Goal: Connect with others: Connect with other users

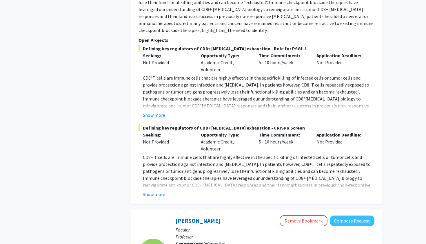
scroll to position [564, 0]
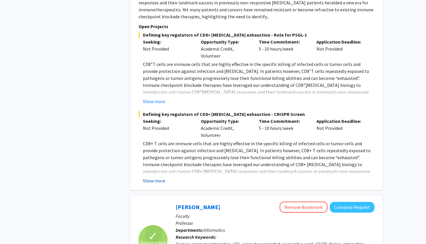
click at [150, 177] on button "Show more" at bounding box center [154, 180] width 22 height 7
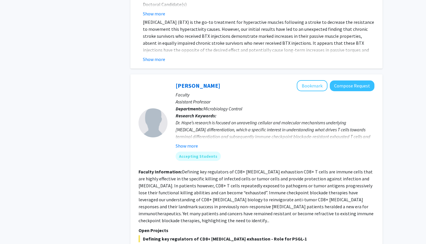
scroll to position [375, 0]
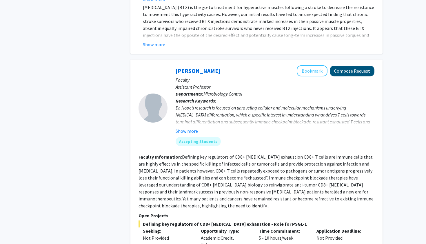
click at [342, 73] on button "Compose Request" at bounding box center [352, 71] width 45 height 11
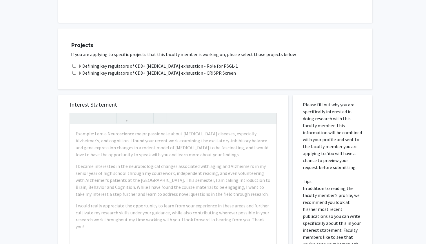
scroll to position [235, 0]
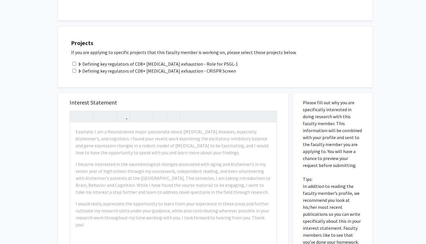
click at [75, 62] on input "checkbox" at bounding box center [74, 64] width 4 height 4
checkbox input "true"
click at [74, 69] on input "checkbox" at bounding box center [74, 71] width 4 height 4
checkbox input "true"
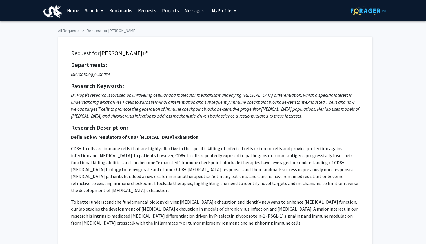
scroll to position [0, 0]
click at [143, 54] on icon "Opens in a new tab" at bounding box center [145, 54] width 4 height 4
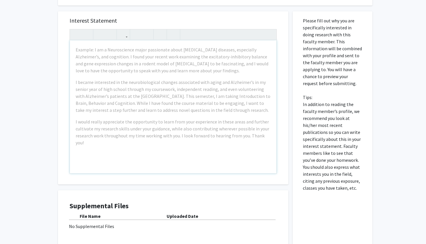
scroll to position [313, 0]
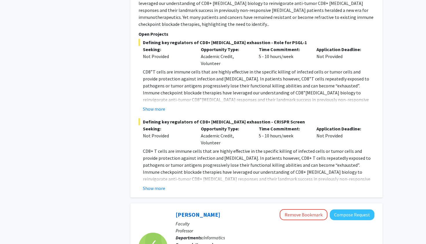
scroll to position [563, 0]
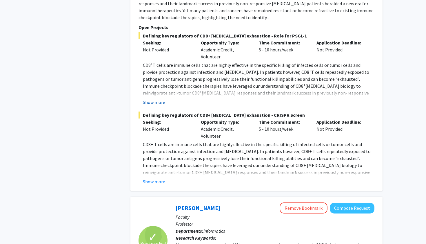
click at [154, 99] on button "Show more" at bounding box center [154, 102] width 22 height 7
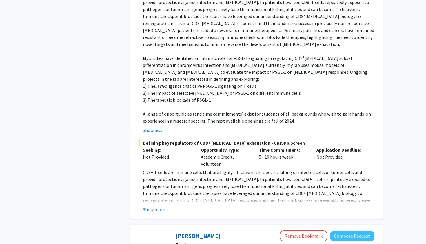
scroll to position [633, 0]
click at [152, 205] on button "Show more" at bounding box center [154, 208] width 22 height 7
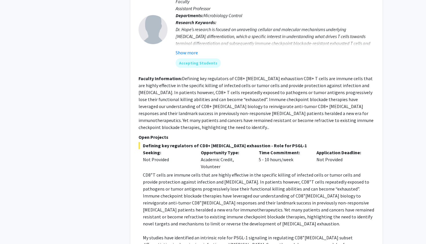
scroll to position [424, 0]
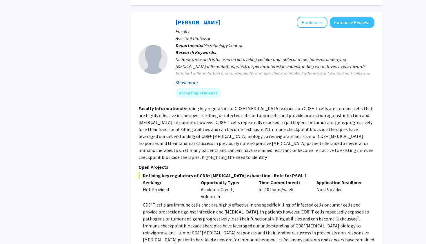
click at [188, 83] on button "Show more" at bounding box center [187, 82] width 22 height 7
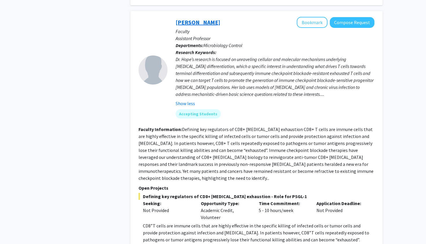
click at [185, 22] on link "[PERSON_NAME]" at bounding box center [198, 22] width 45 height 7
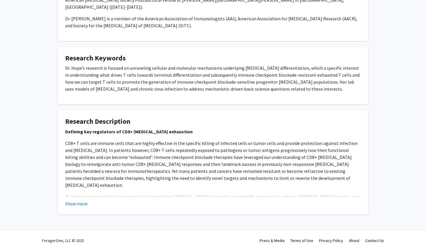
scroll to position [324, 0]
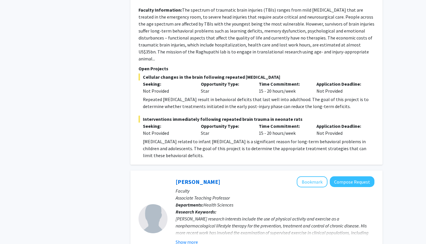
scroll to position [2592, 0]
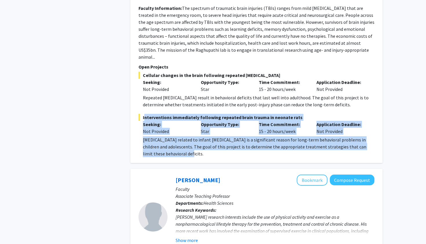
drag, startPoint x: 144, startPoint y: 80, endPoint x: 160, endPoint y: 115, distance: 38.6
click at [160, 115] on div "Interventions immediately following repeated brain trauma in neonate rats Seeki…" at bounding box center [257, 135] width 236 height 43
click at [160, 136] on p "Head trauma related to infant child abuse is a significant reason for long-term…" at bounding box center [259, 146] width 232 height 21
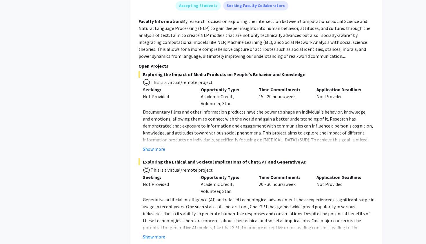
scroll to position [3286, 0]
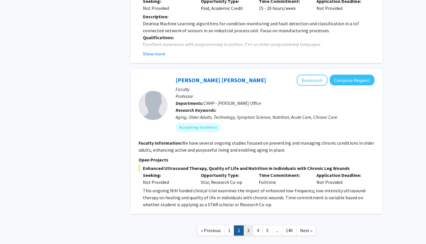
scroll to position [1964, 0]
click at [248, 225] on link "3" at bounding box center [249, 230] width 10 height 10
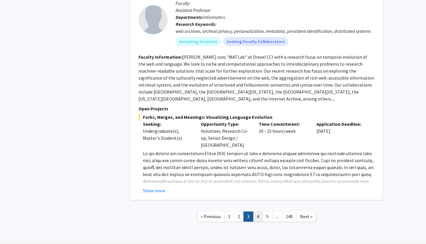
scroll to position [2016, 0]
click at [261, 211] on link "4" at bounding box center [258, 216] width 10 height 10
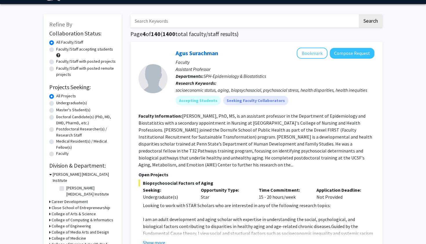
scroll to position [18, 0]
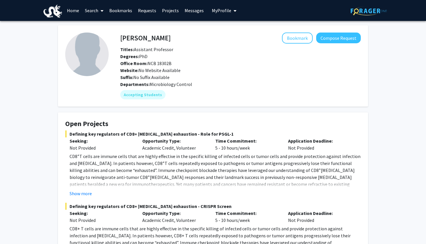
click at [128, 38] on h4 "[PERSON_NAME]" at bounding box center [145, 37] width 50 height 11
drag, startPoint x: 128, startPoint y: 38, endPoint x: 149, endPoint y: 38, distance: 21.5
click at [149, 38] on h4 "[PERSON_NAME]" at bounding box center [145, 37] width 50 height 11
copy h4 "[PERSON_NAME]"
